Goal: Transaction & Acquisition: Register for event/course

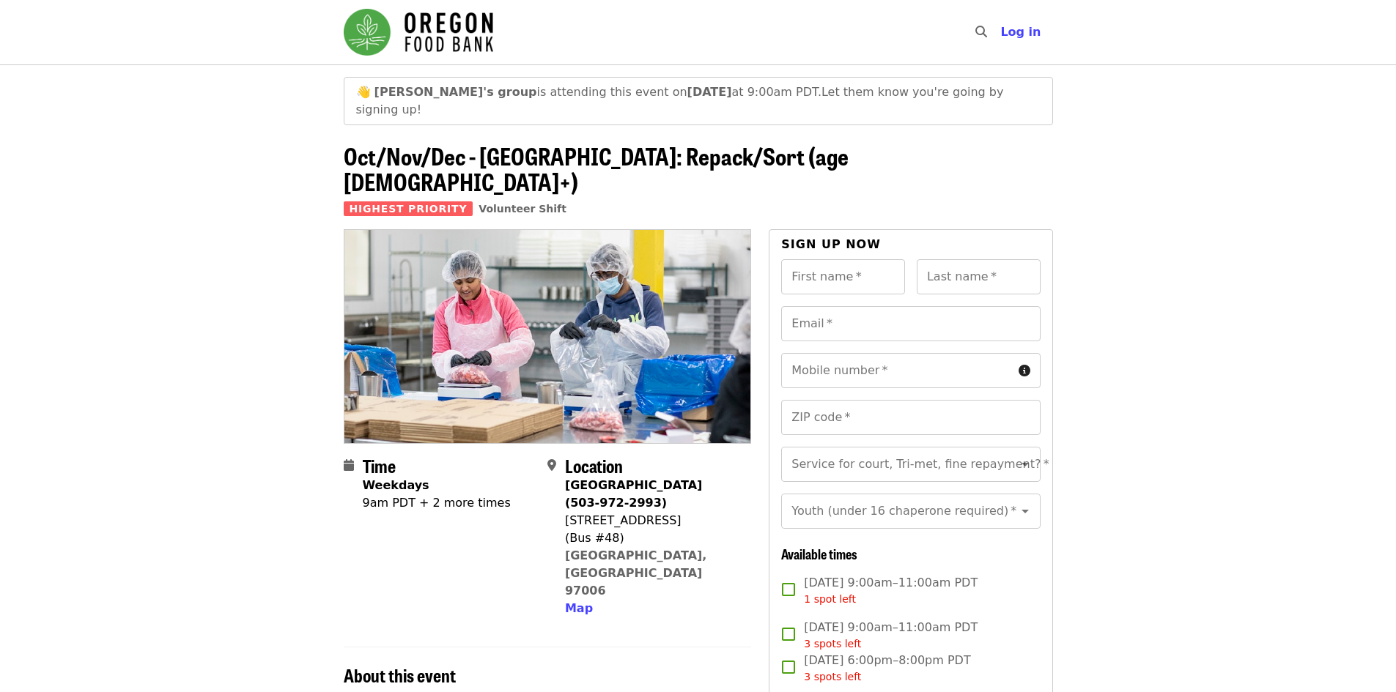
click at [1045, 237] on div "Sign up now First name   * First name * Last name   * Last name * Email   * Ema…" at bounding box center [911, 639] width 284 height 821
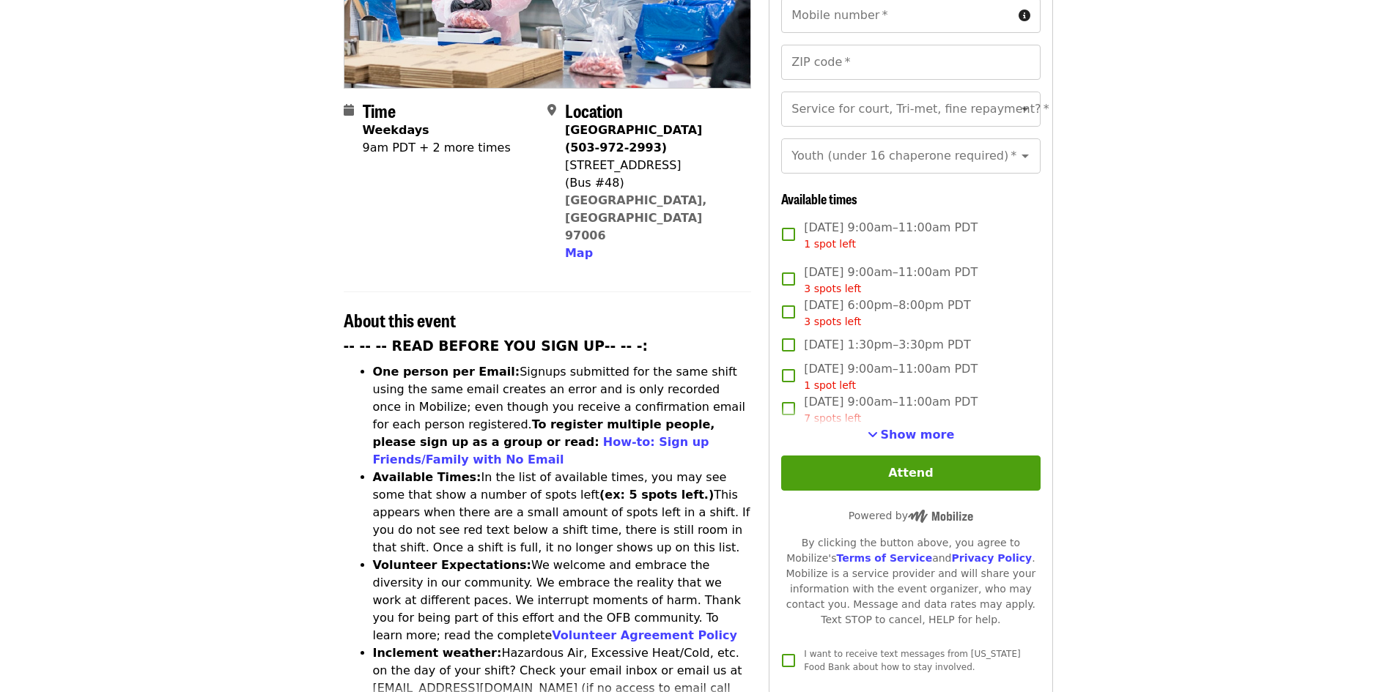
scroll to position [222, 0]
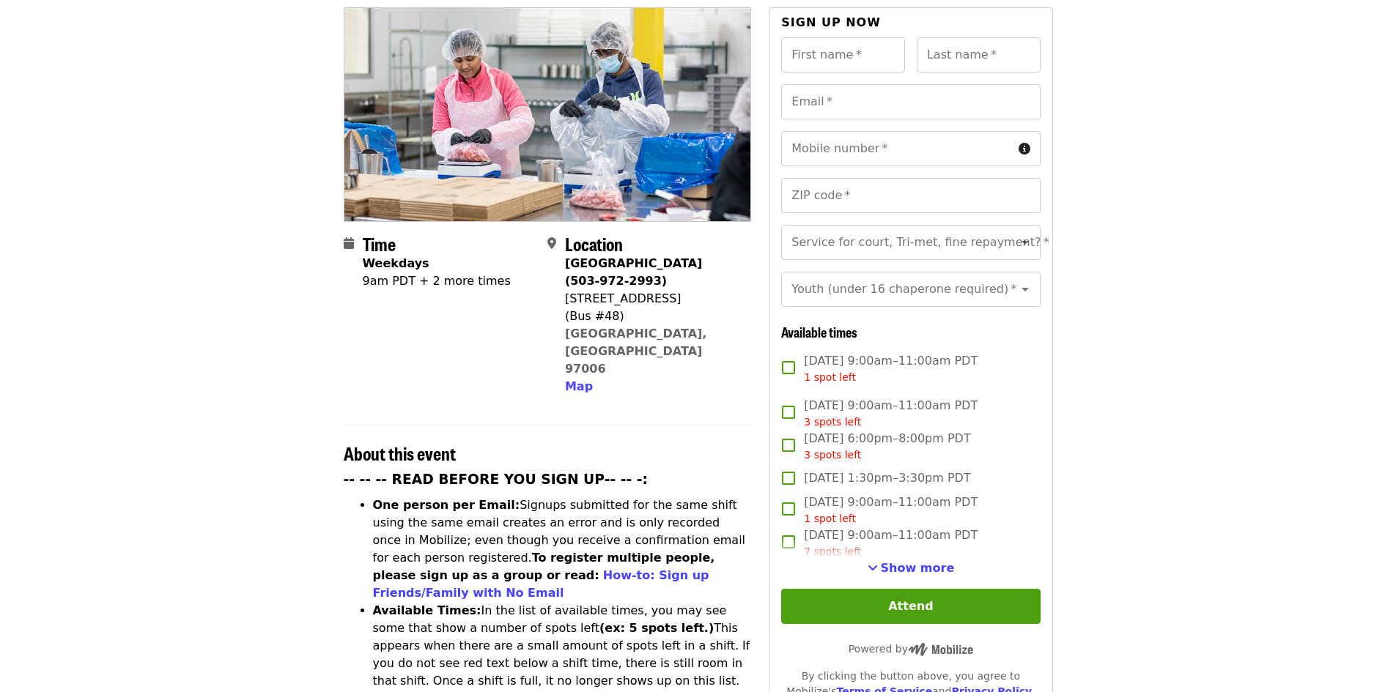
click at [1099, 429] on article "👋 William's group is attending this event on Wed, Oct 29 at 9:00am PDT. Let the…" at bounding box center [698, 652] width 1396 height 1620
click at [90, 40] on article "👋 William's group is attending this event on Wed, Oct 29 at 9:00am PDT. Let the…" at bounding box center [698, 652] width 1396 height 1620
click at [939, 561] on span "Show more" at bounding box center [918, 568] width 74 height 14
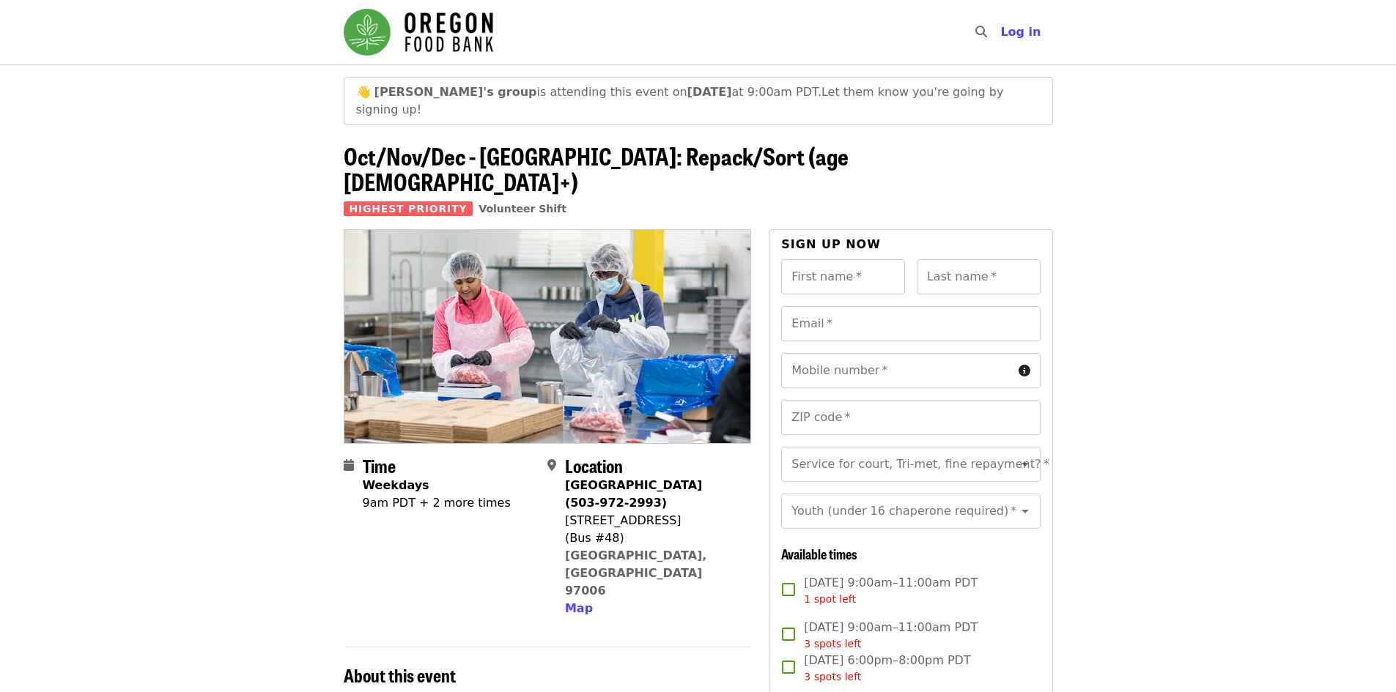
drag, startPoint x: 1102, startPoint y: 355, endPoint x: 1084, endPoint y: 151, distance: 204.4
click at [1087, 172] on header "👋 William's group is attending this event on Wed, Oct 29 at 9:00am PDT. Let the…" at bounding box center [698, 146] width 1396 height 165
